Goal: Use online tool/utility: Utilize a website feature to perform a specific function

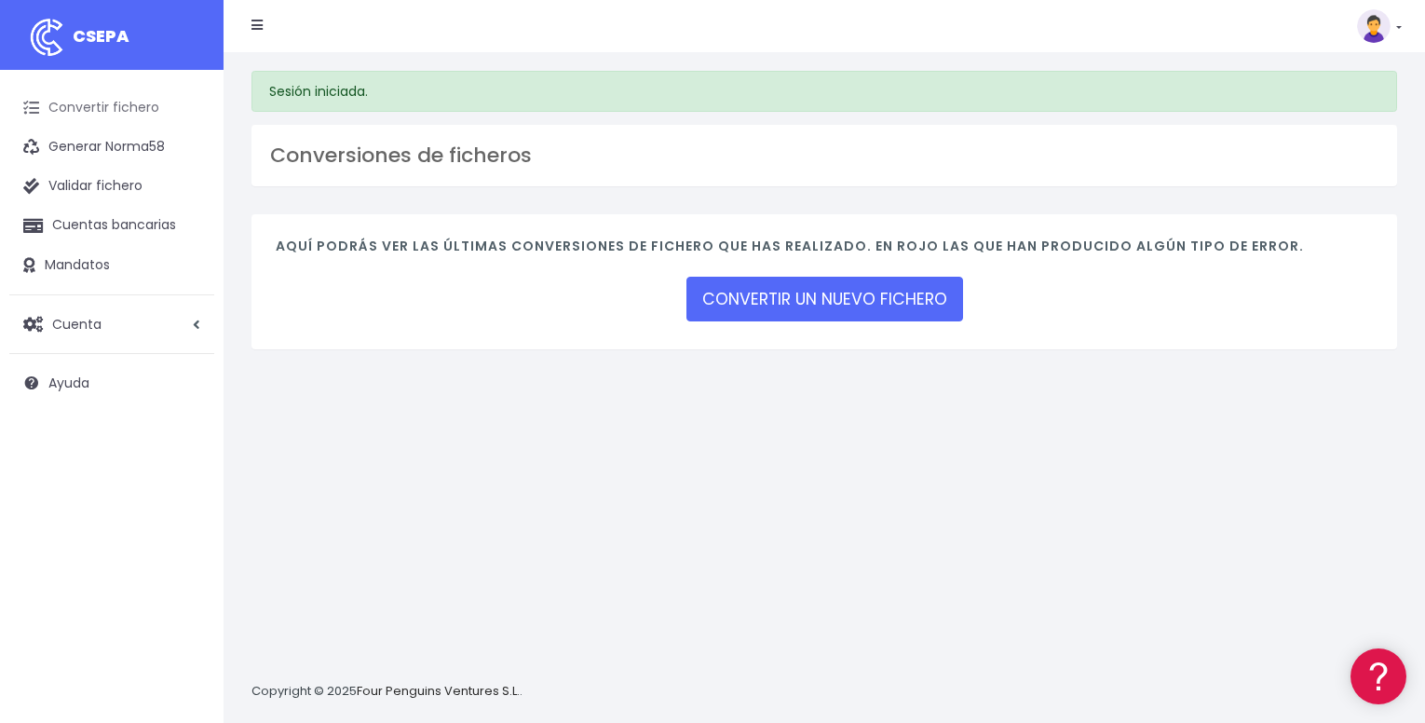
click at [140, 104] on link "Convertir fichero" at bounding box center [111, 107] width 205 height 39
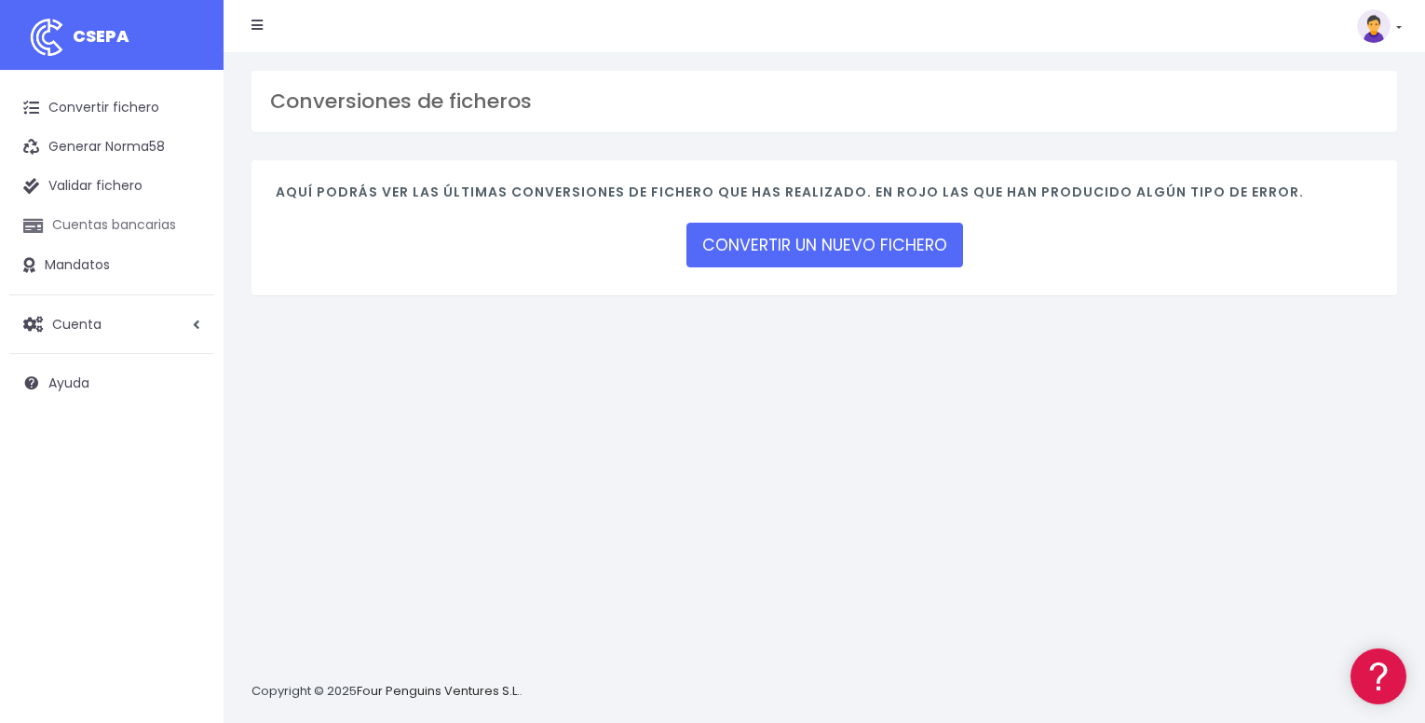
click at [141, 214] on link "Cuentas bancarias" at bounding box center [111, 225] width 205 height 39
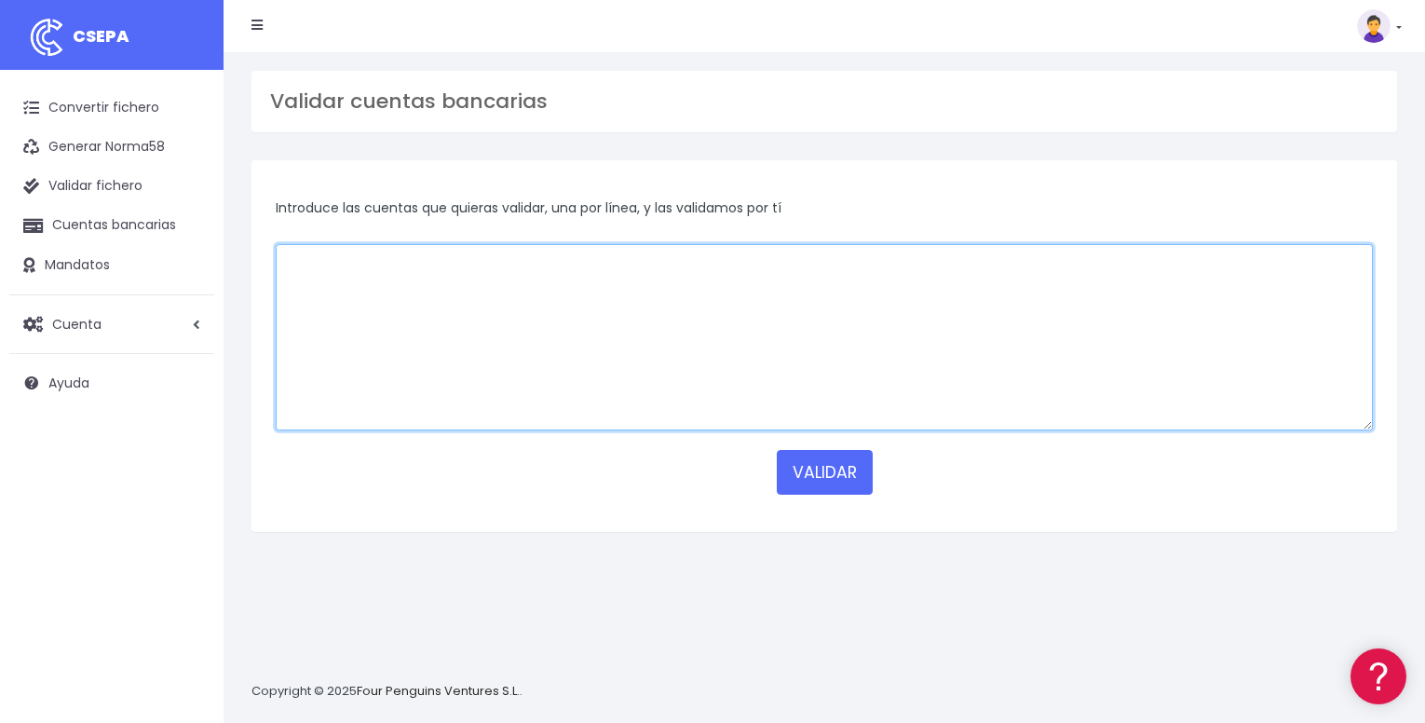
click at [396, 317] on textarea at bounding box center [824, 337] width 1097 height 186
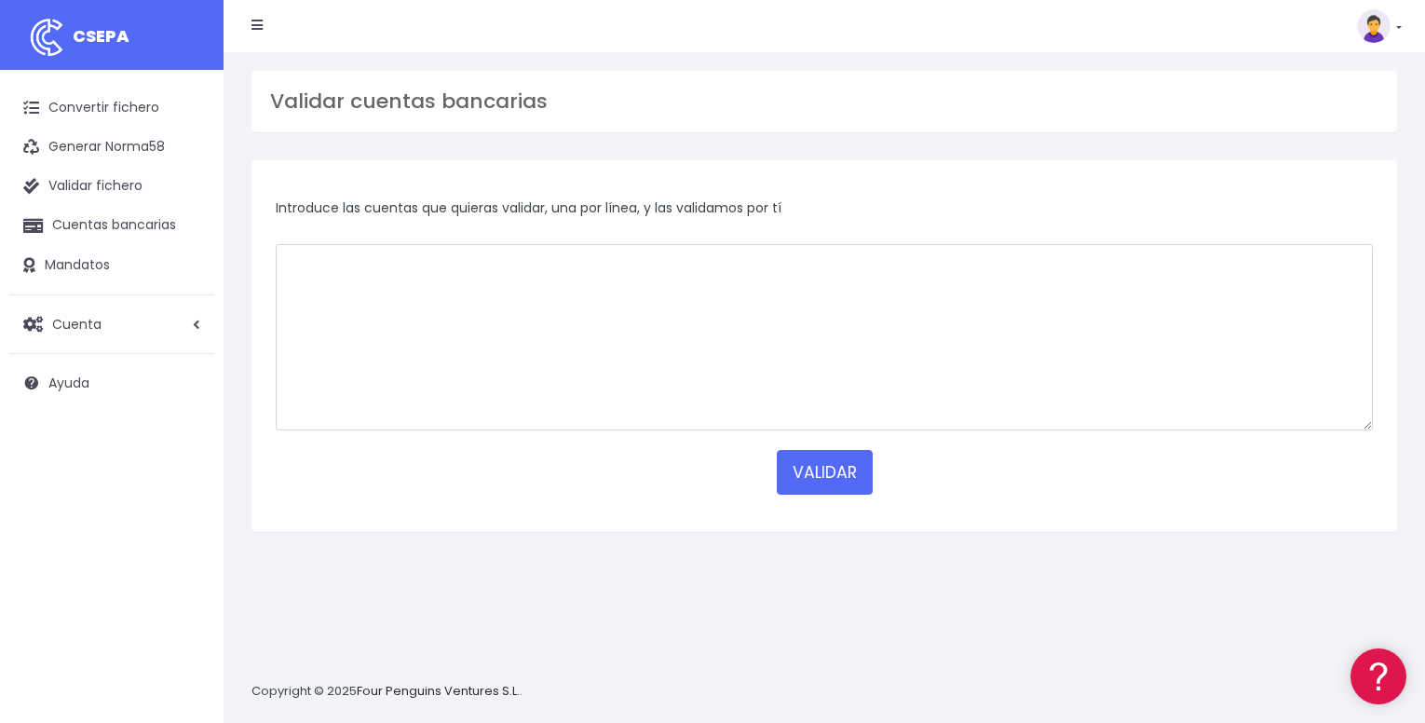
click at [256, 27] on icon at bounding box center [256, 25] width 11 height 13
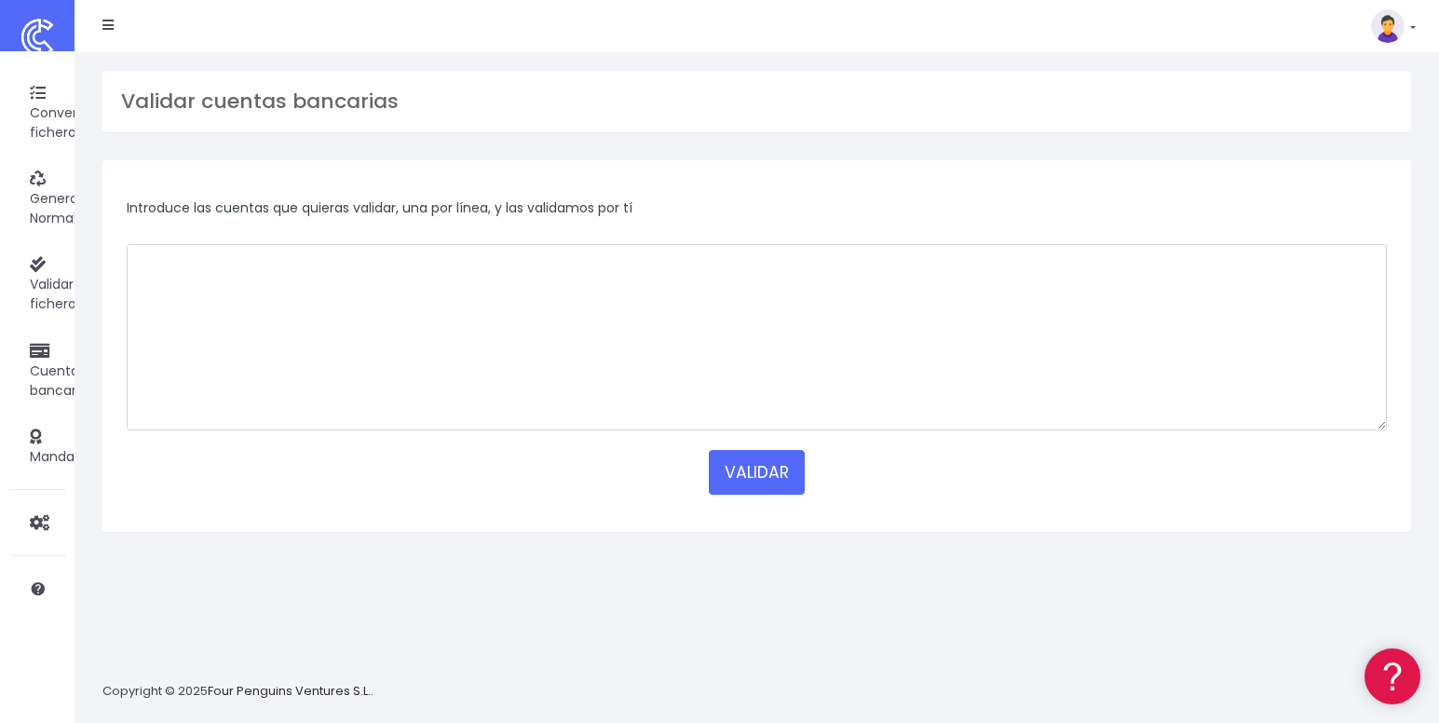
click at [109, 25] on icon at bounding box center [107, 25] width 11 height 13
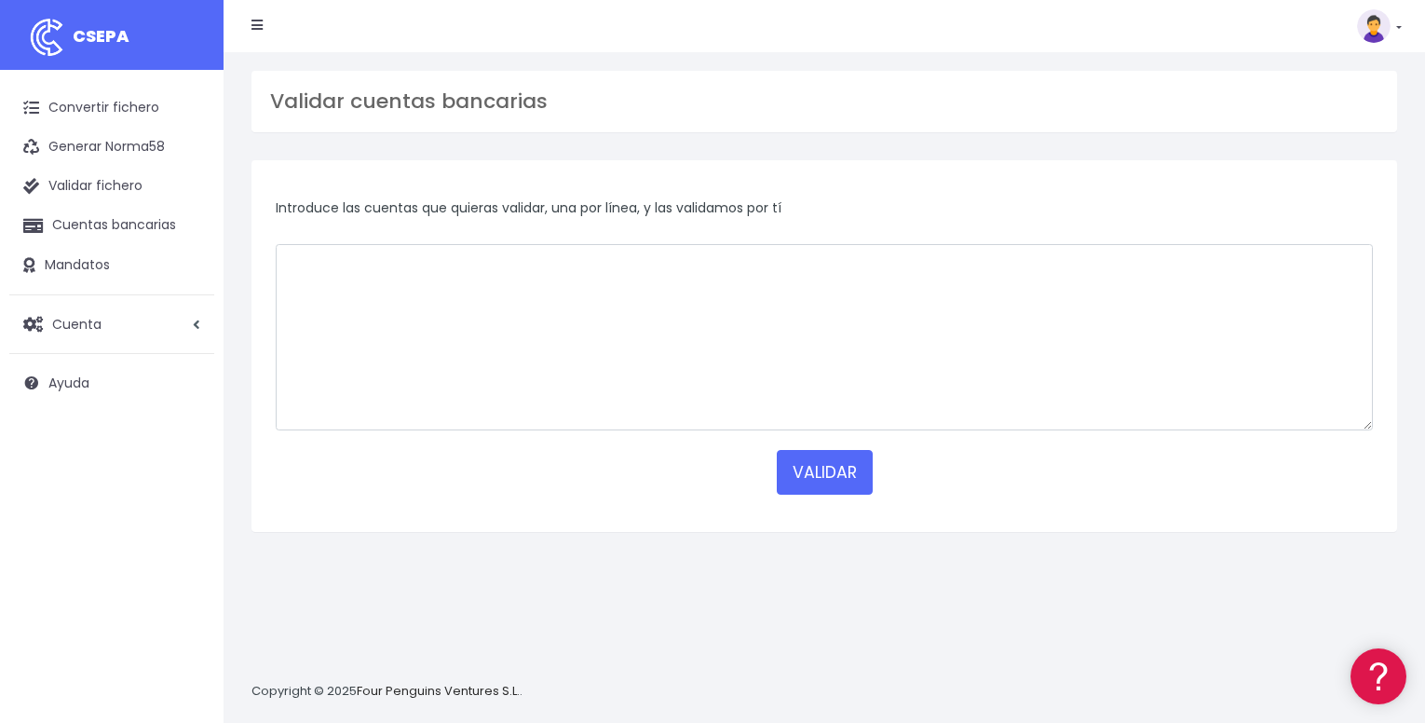
click at [1399, 23] on link at bounding box center [1379, 26] width 45 height 34
click at [1348, 115] on link "Facturación" at bounding box center [1336, 116] width 129 height 34
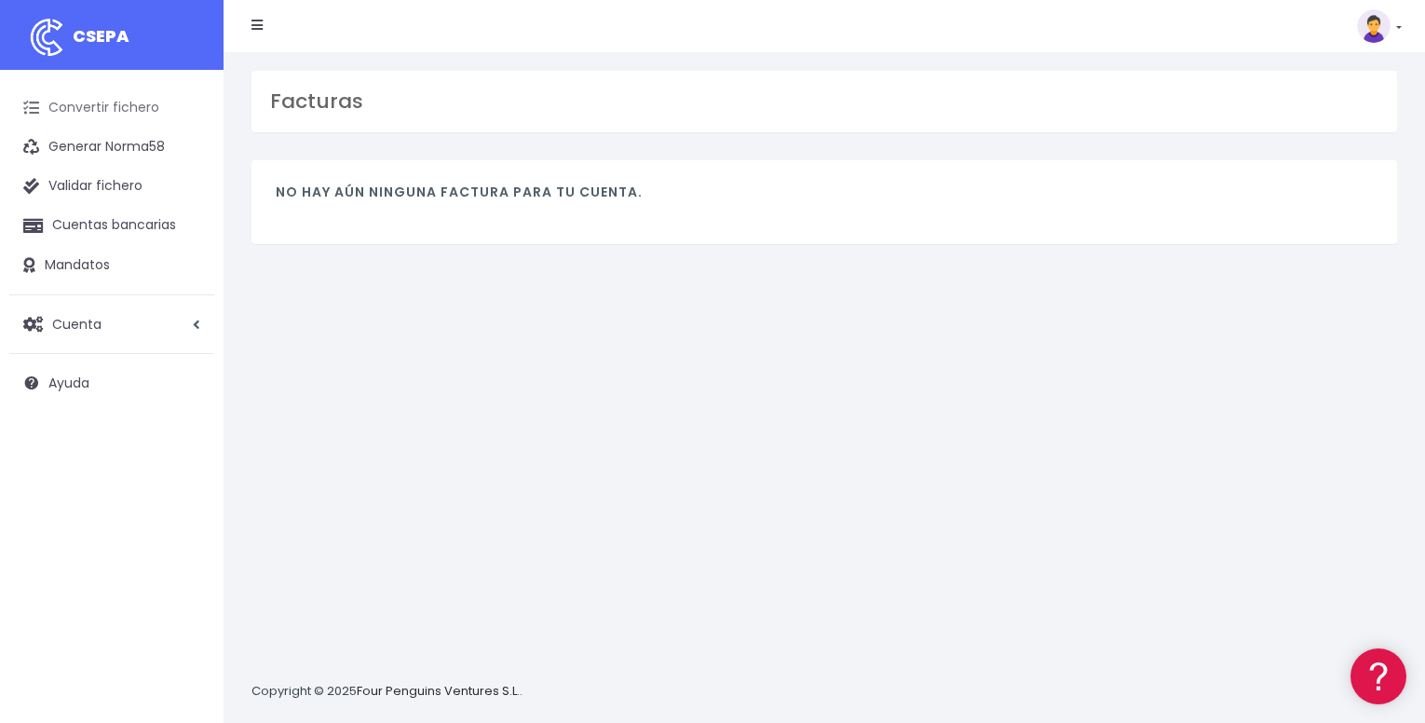
click at [127, 102] on link "Convertir fichero" at bounding box center [111, 107] width 205 height 39
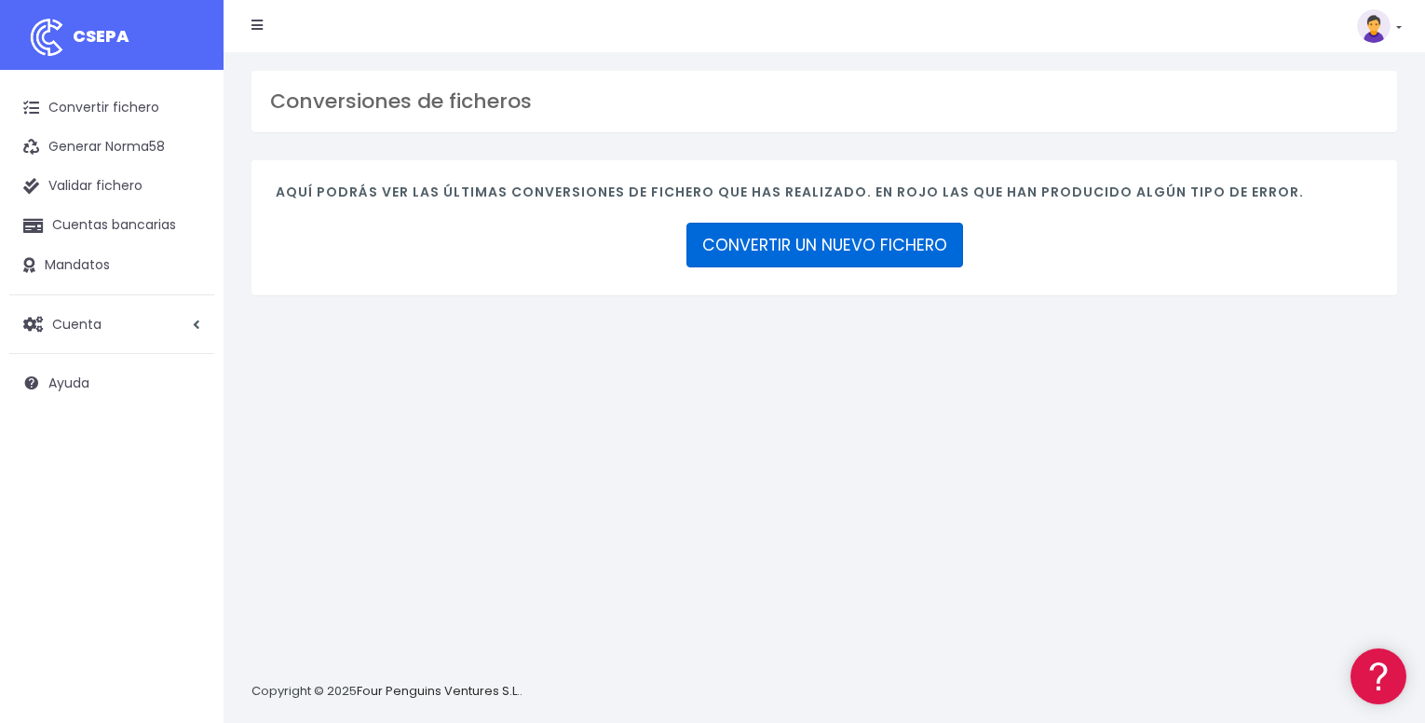
click at [802, 242] on link "CONVERTIR UN NUEVO FICHERO" at bounding box center [824, 245] width 277 height 45
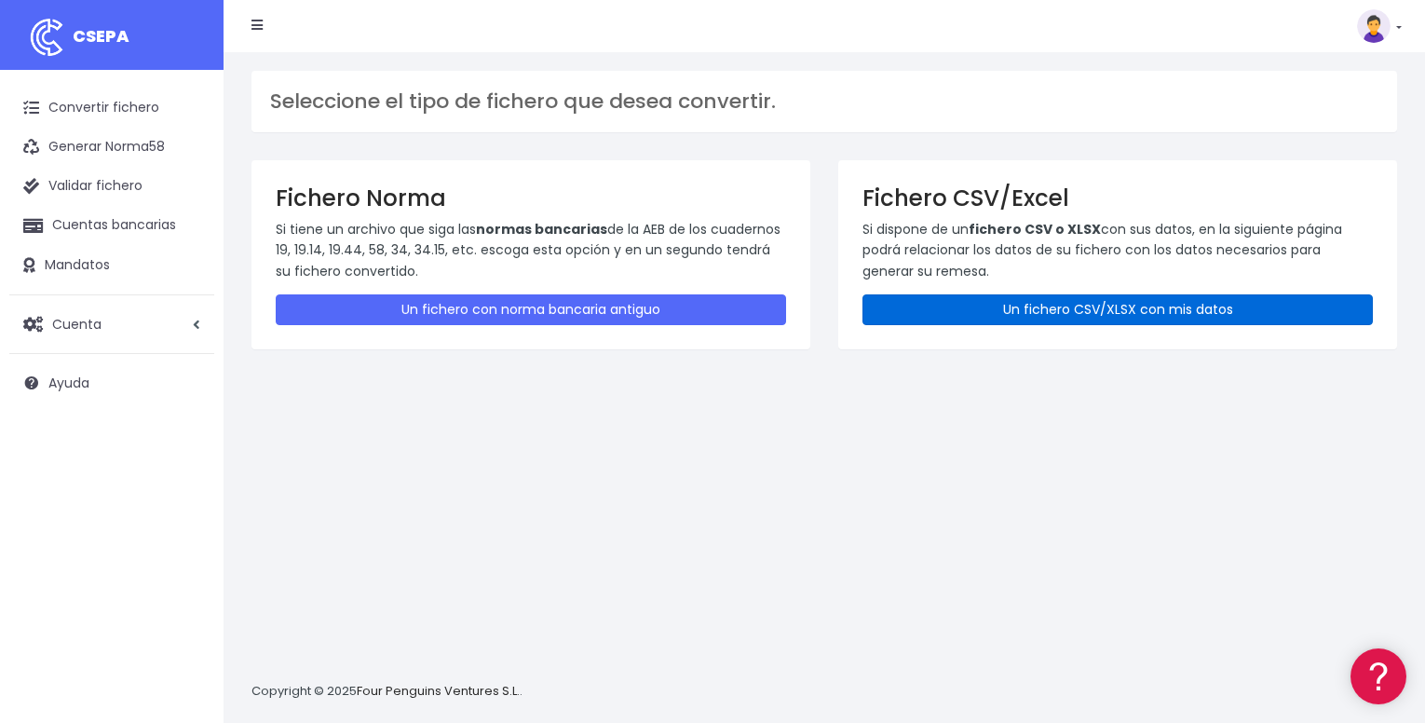
click at [979, 312] on link "Un fichero CSV/XLSX con mis datos" at bounding box center [1117, 309] width 510 height 31
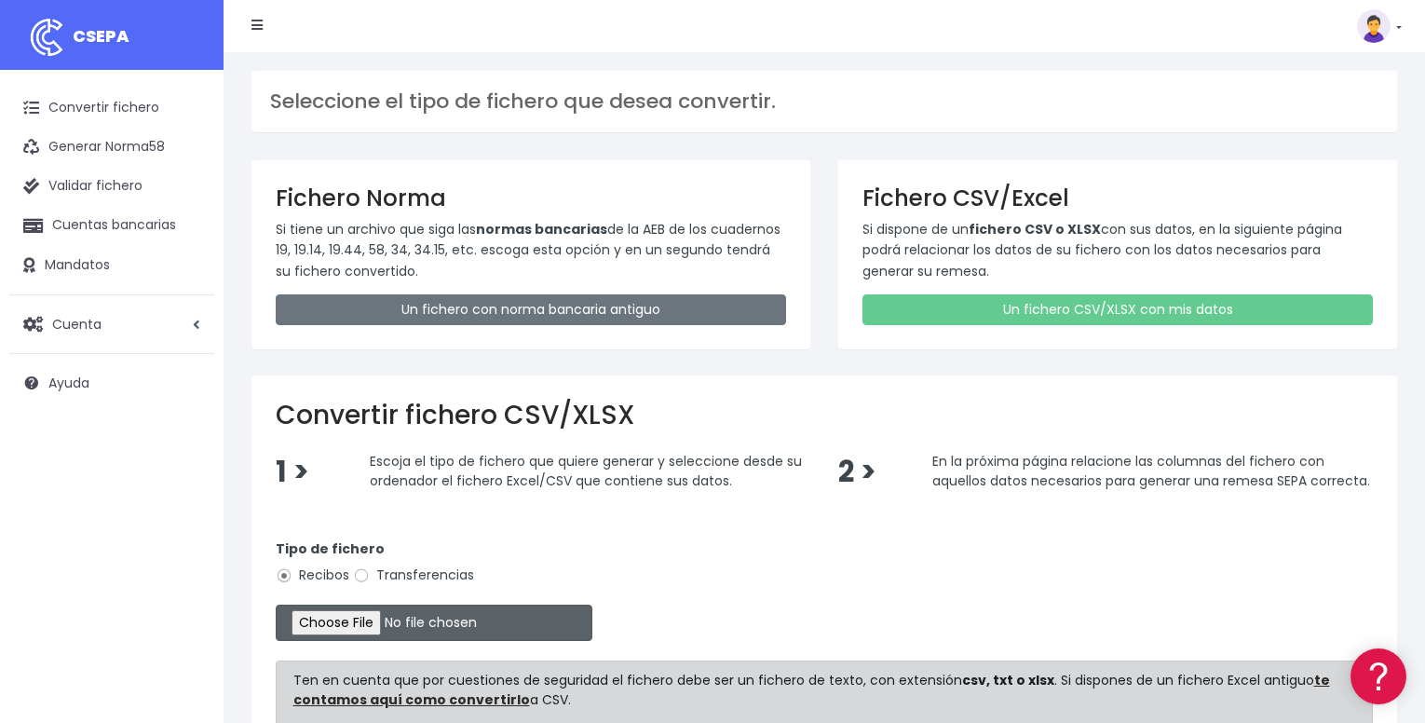
click at [354, 624] on input "file" at bounding box center [434, 622] width 317 height 36
type input "C:\fakepath\REMESA FERNANDEZ LATORRE 2526.xlsx"
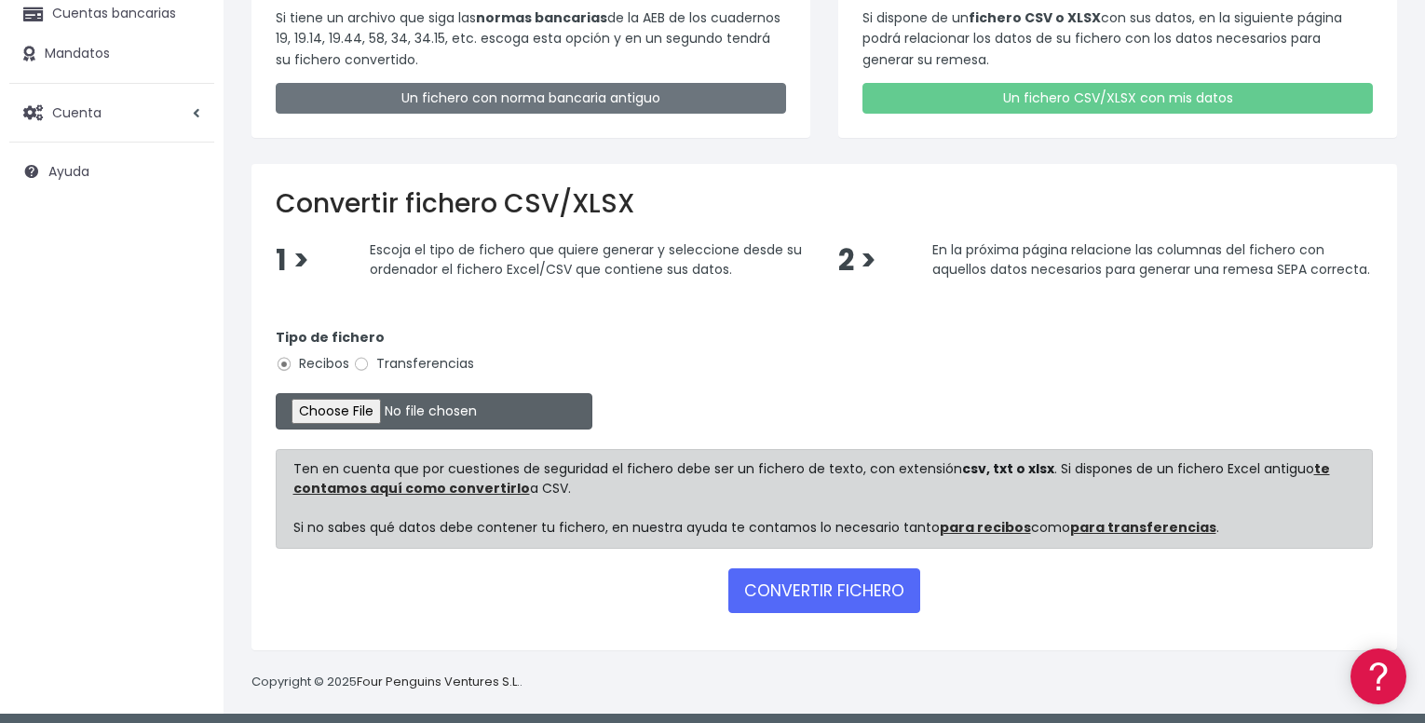
scroll to position [220, 0]
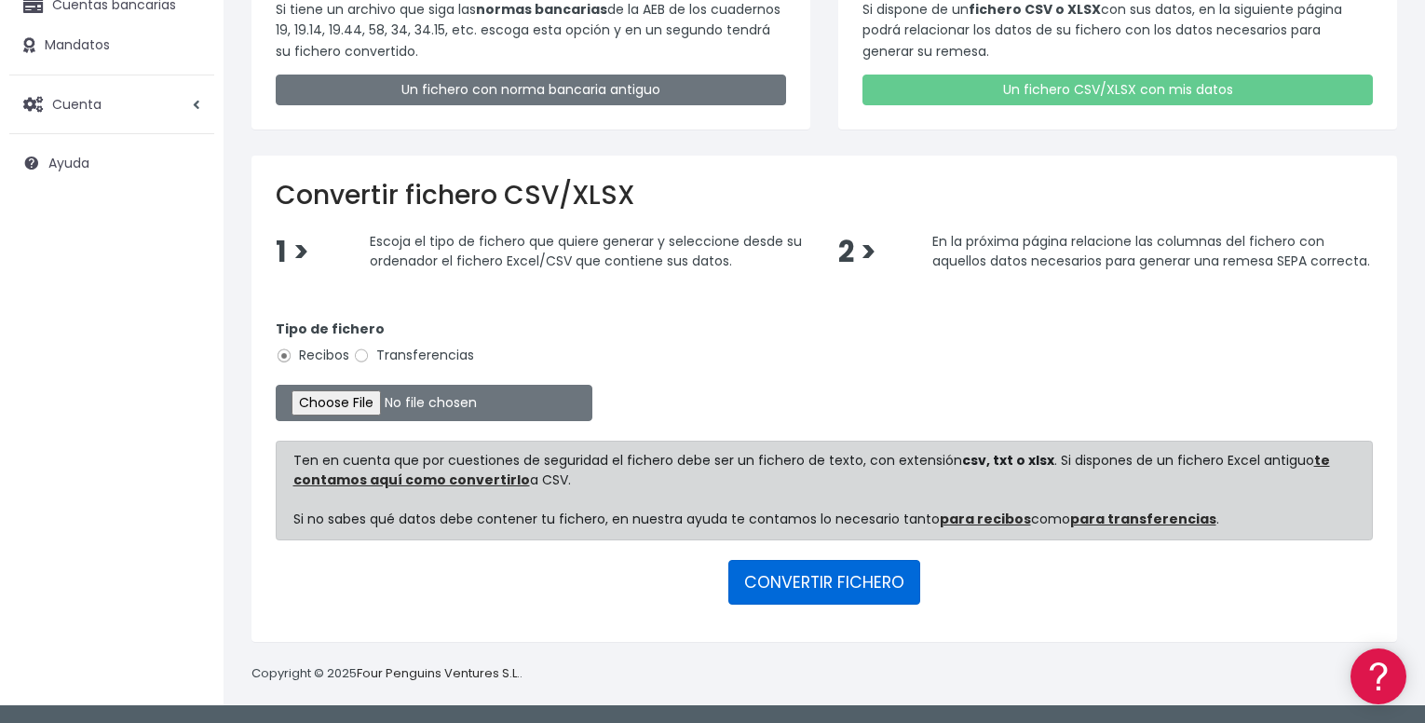
click at [767, 576] on button "CONVERTIR FICHERO" at bounding box center [824, 582] width 192 height 45
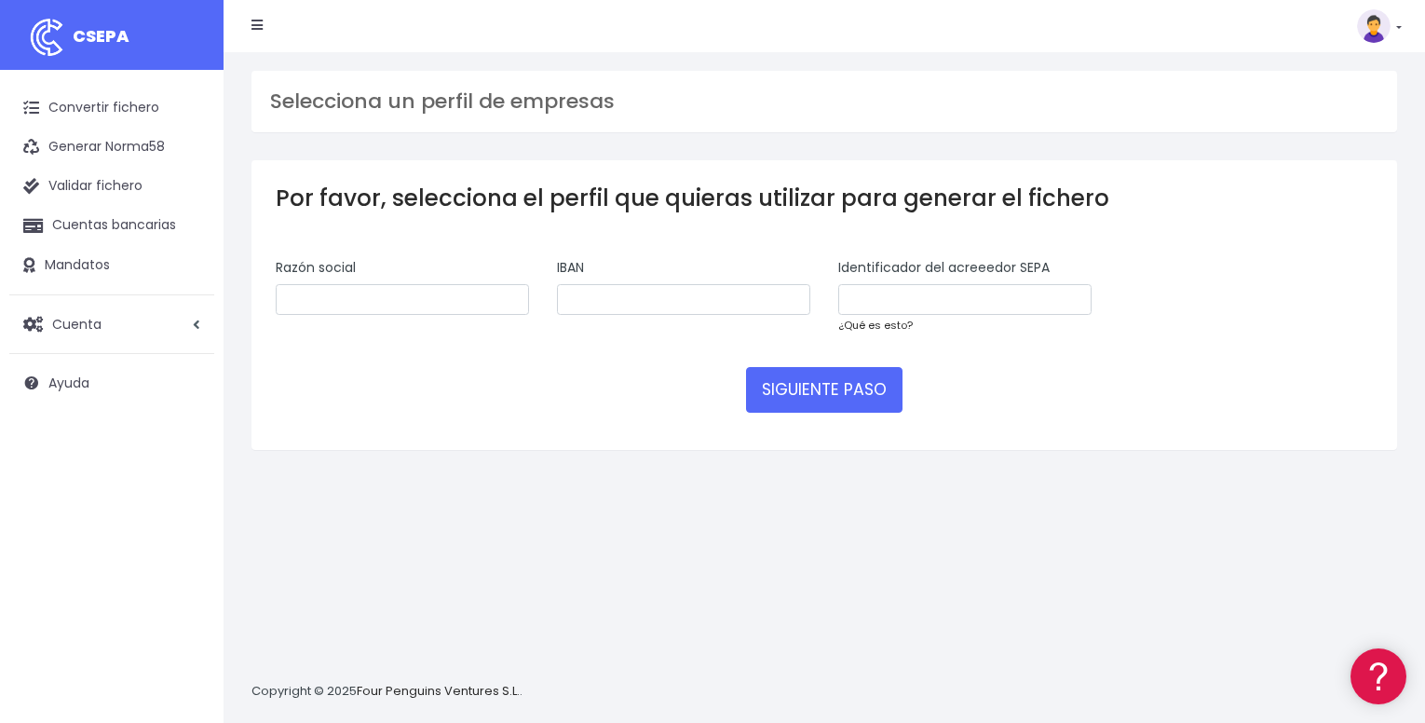
click at [863, 322] on link "¿Qué es esto?" at bounding box center [875, 325] width 75 height 15
click at [340, 313] on input "text" at bounding box center [402, 300] width 253 height 32
type input "j"
type input "Jose Ramon Souto Iglesias"
click at [616, 291] on input "text" at bounding box center [683, 300] width 253 height 32
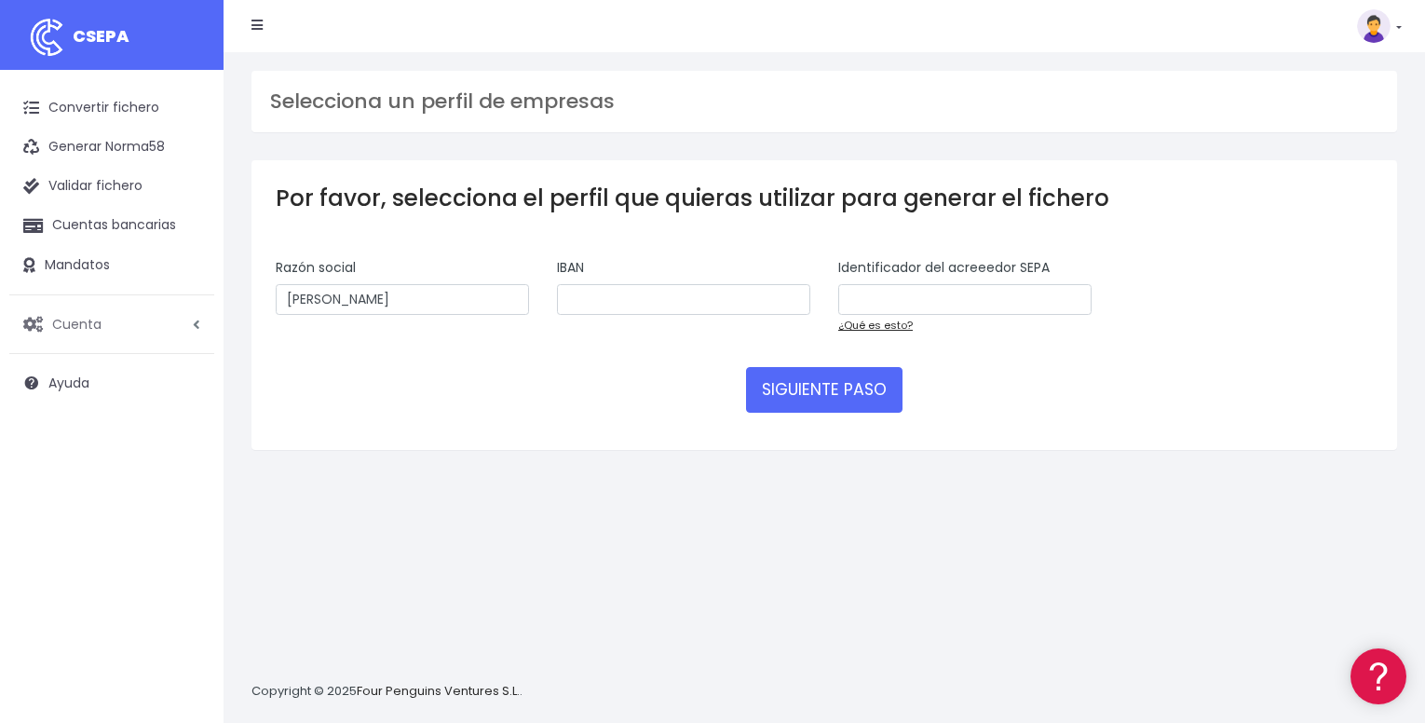
click at [199, 320] on icon at bounding box center [196, 325] width 7 height 14
click at [112, 434] on link "Facturación" at bounding box center [122, 436] width 184 height 34
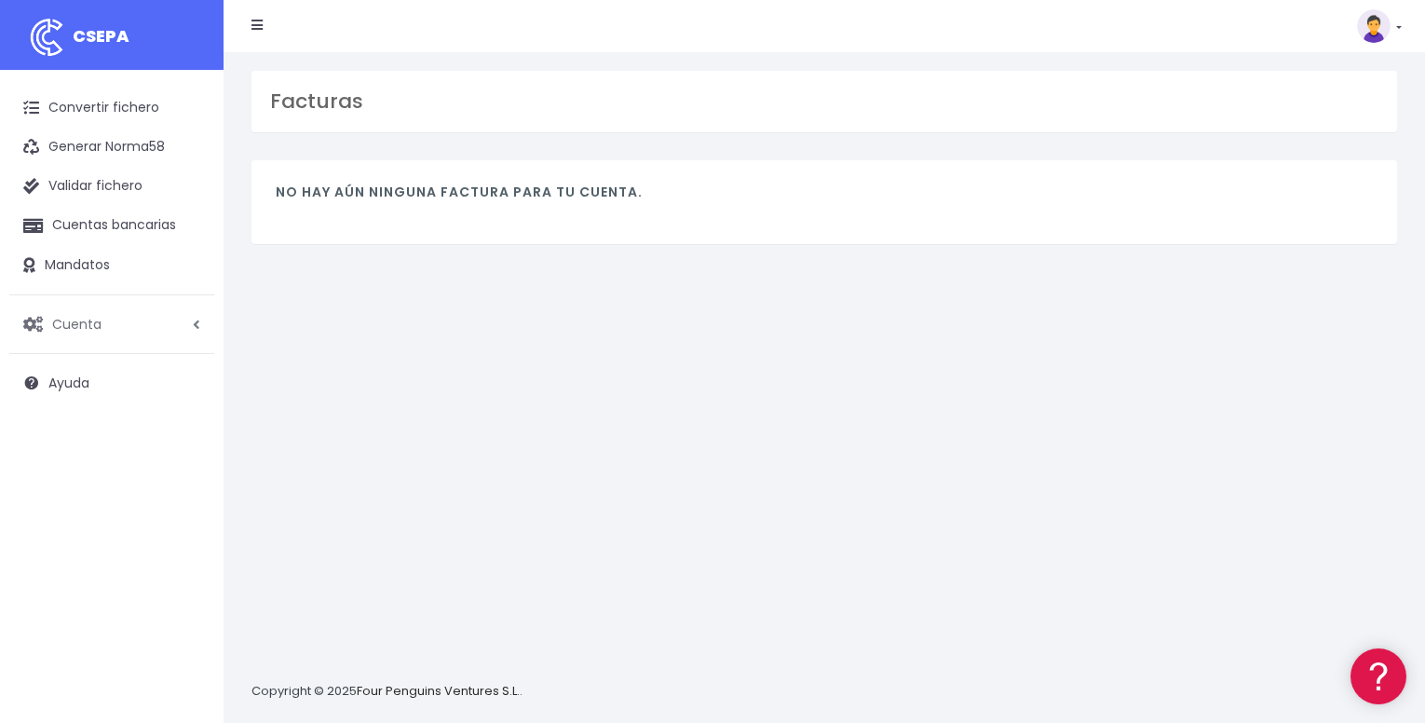
click at [169, 331] on link "Cuenta" at bounding box center [111, 324] width 205 height 39
click at [115, 456] on link "API" at bounding box center [122, 469] width 184 height 34
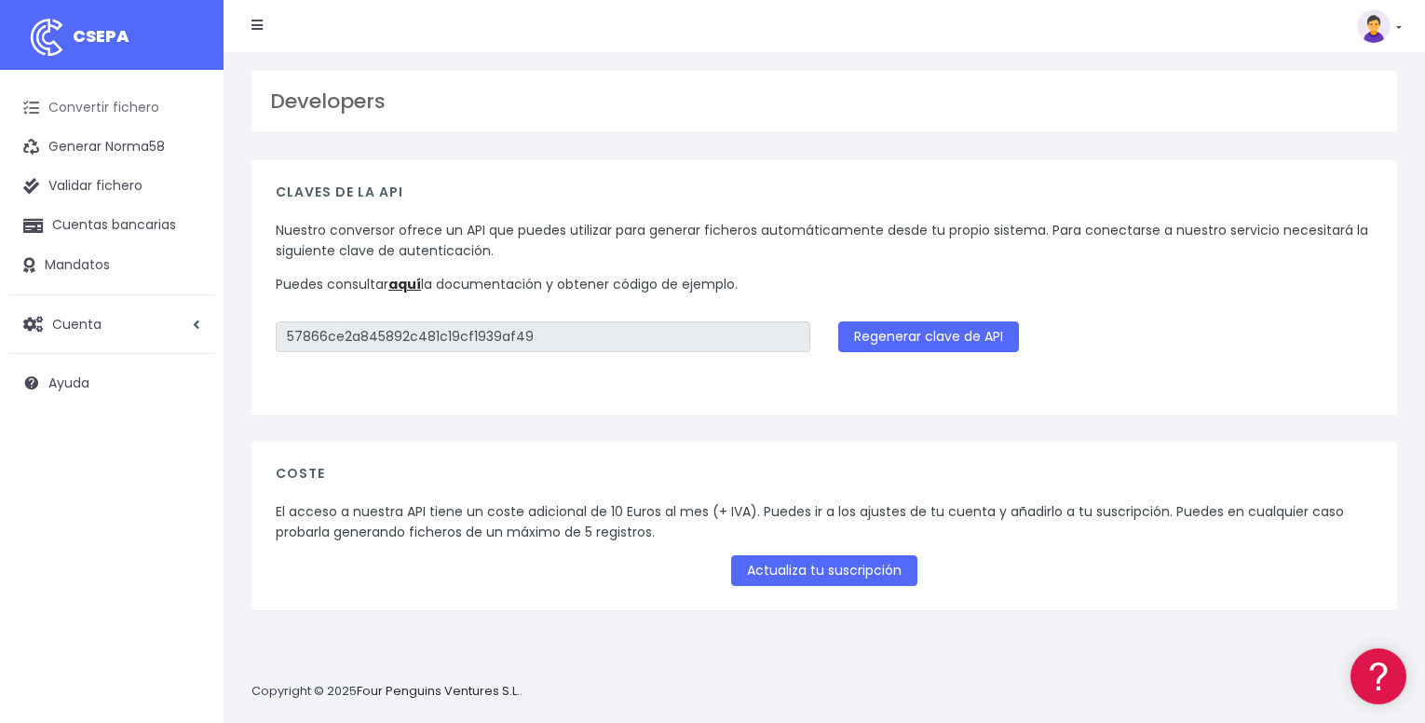
click at [132, 105] on link "Convertir fichero" at bounding box center [111, 107] width 205 height 39
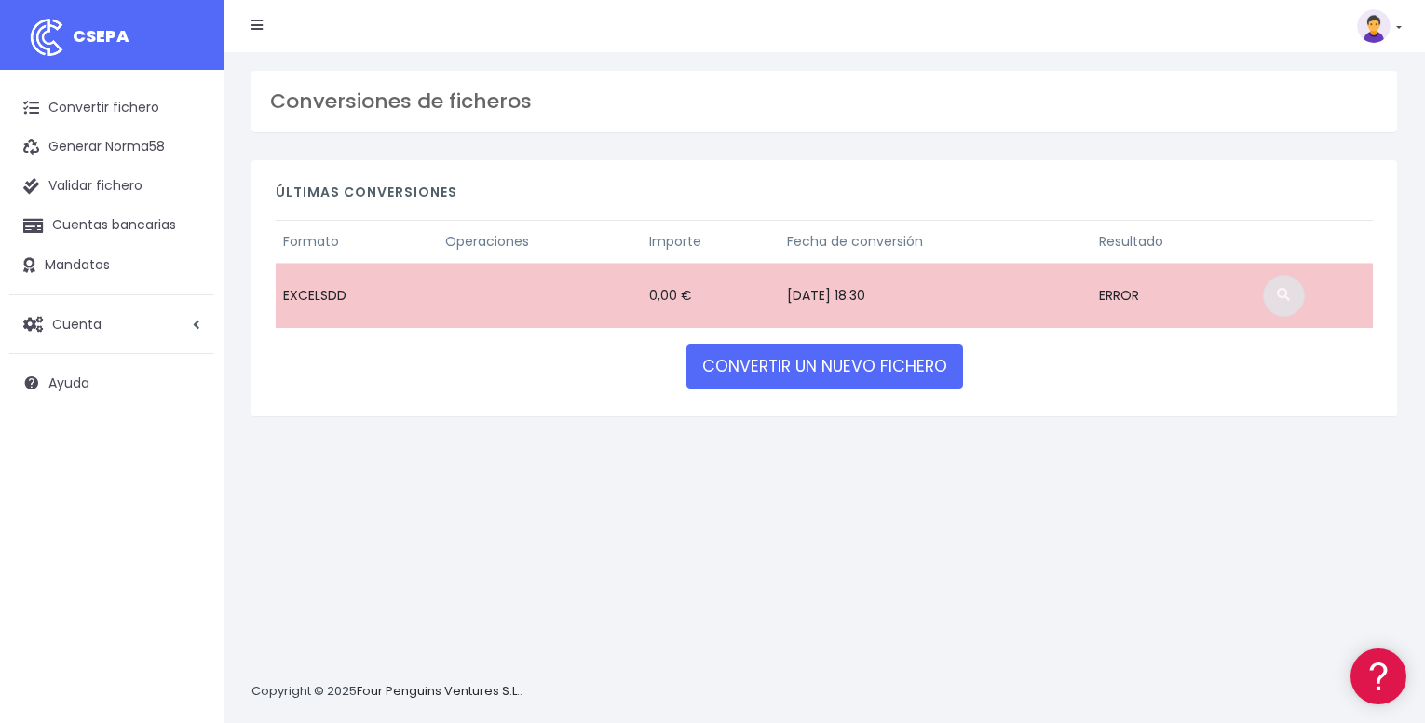
click at [1290, 299] on span at bounding box center [1283, 294] width 13 height 13
